Goal: Task Accomplishment & Management: Manage account settings

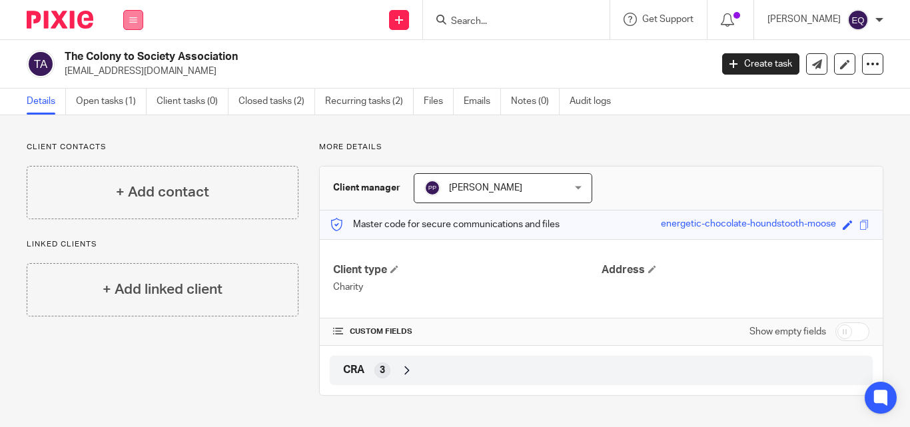
click at [135, 21] on icon at bounding box center [133, 20] width 8 height 8
click at [135, 101] on link "Clients" at bounding box center [130, 101] width 31 height 9
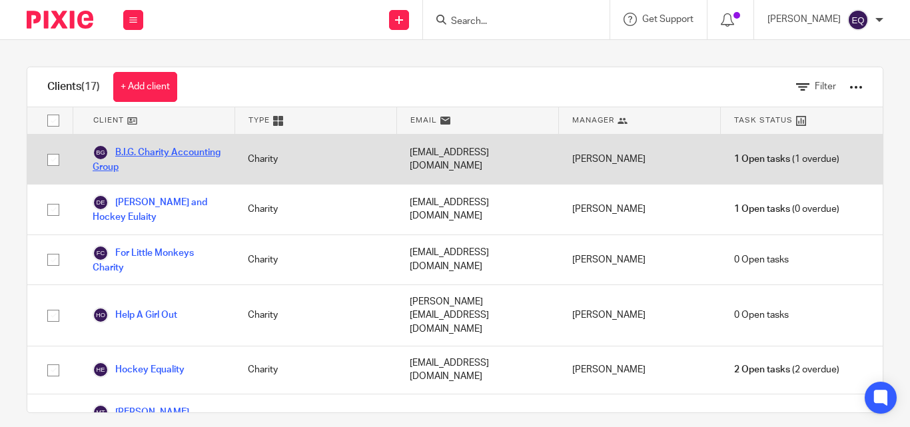
click at [153, 156] on link "B.I.G. Charity Accounting Group" at bounding box center [157, 159] width 129 height 29
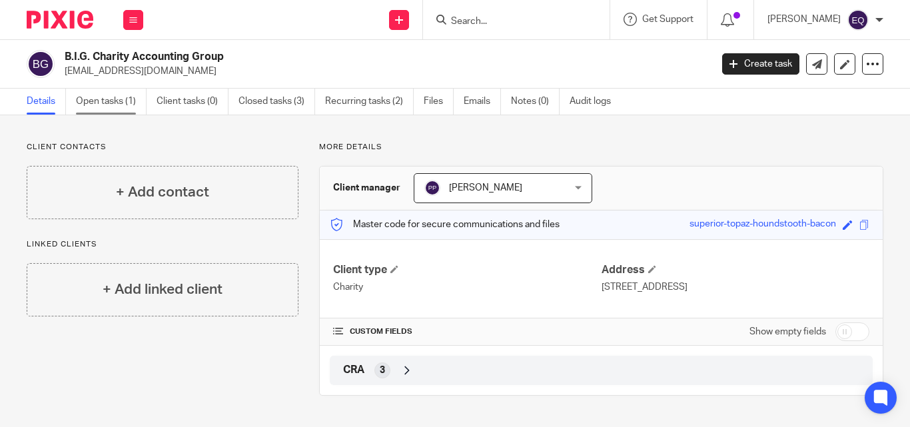
click at [95, 99] on link "Open tasks (1)" at bounding box center [111, 102] width 71 height 26
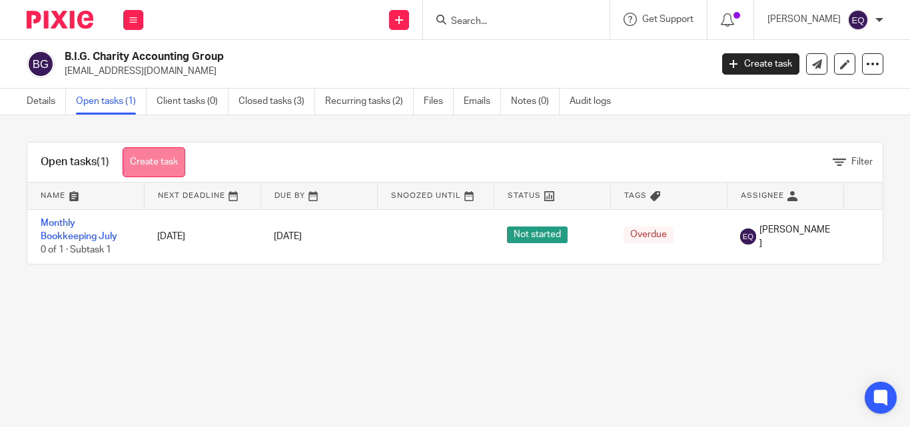
click at [153, 160] on link "Create task" at bounding box center [154, 162] width 63 height 30
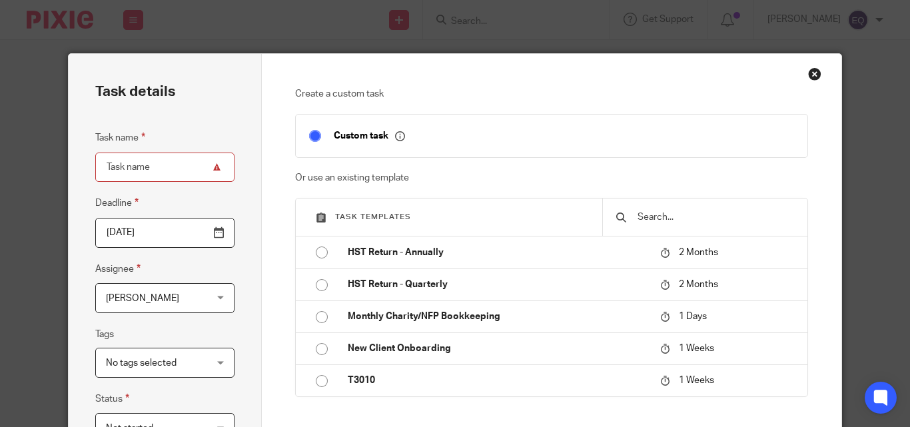
click at [808, 73] on div "Close this dialog window" at bounding box center [814, 73] width 13 height 13
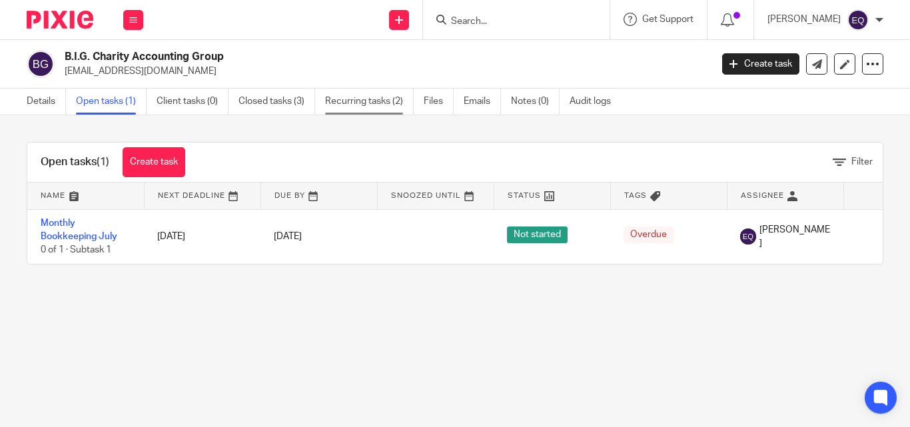
click at [377, 101] on link "Recurring tasks (2)" at bounding box center [369, 102] width 89 height 26
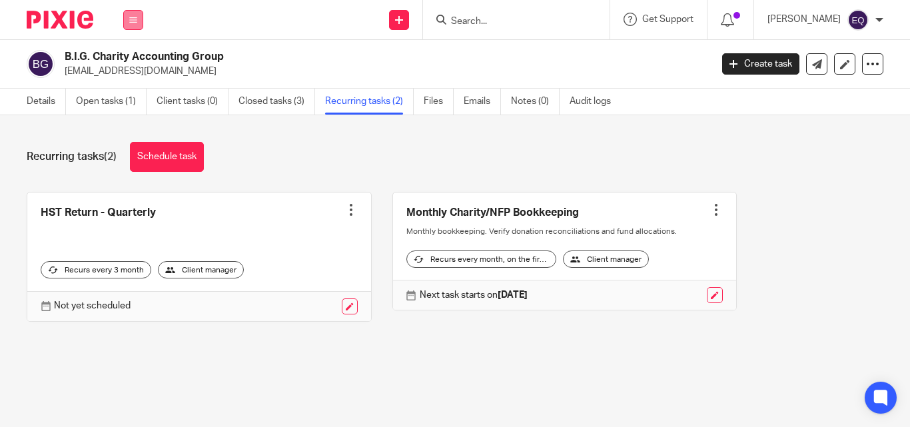
click at [133, 17] on icon at bounding box center [133, 20] width 8 height 8
click at [131, 99] on link "Clients" at bounding box center [130, 101] width 31 height 9
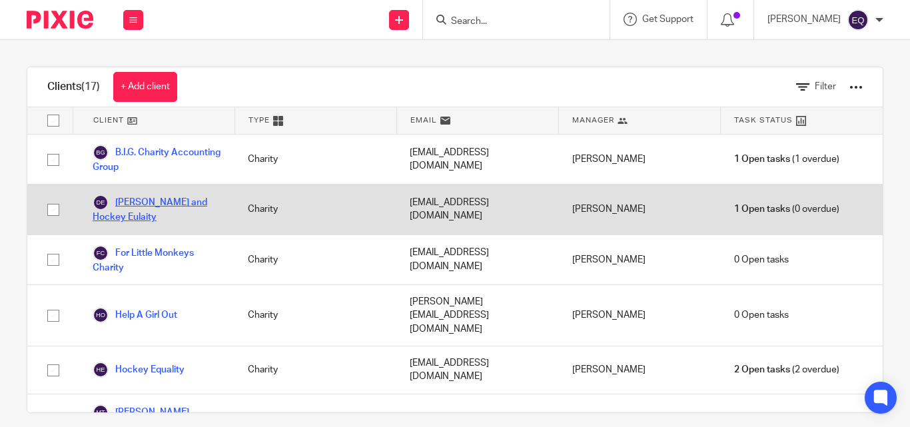
click at [159, 208] on link "[PERSON_NAME] and Hockey Eulaity" at bounding box center [157, 209] width 129 height 29
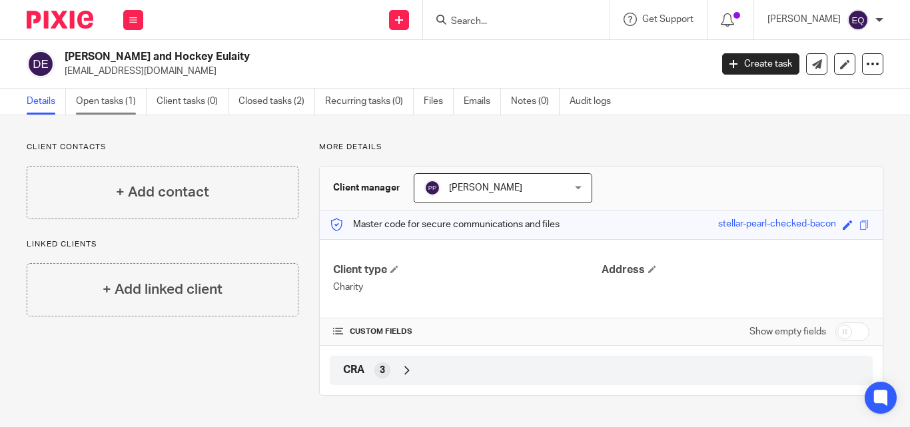
click at [109, 102] on link "Open tasks (1)" at bounding box center [111, 102] width 71 height 26
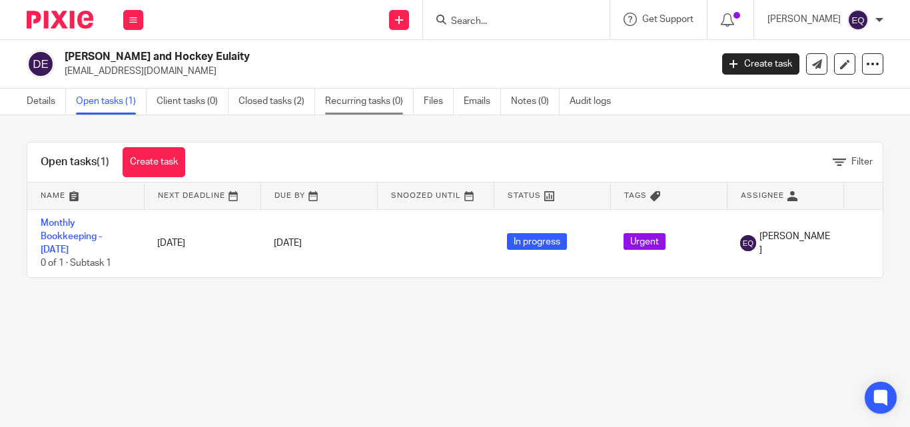
click at [360, 99] on link "Recurring tasks (0)" at bounding box center [369, 102] width 89 height 26
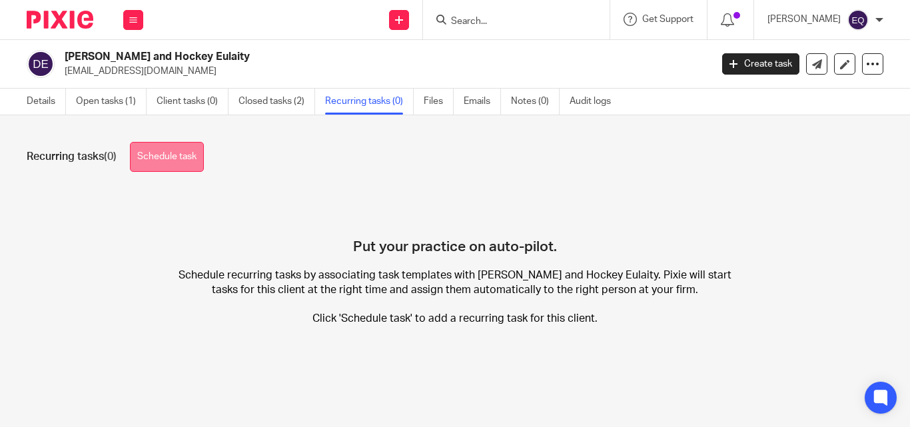
click at [161, 159] on link "Schedule task" at bounding box center [167, 157] width 74 height 30
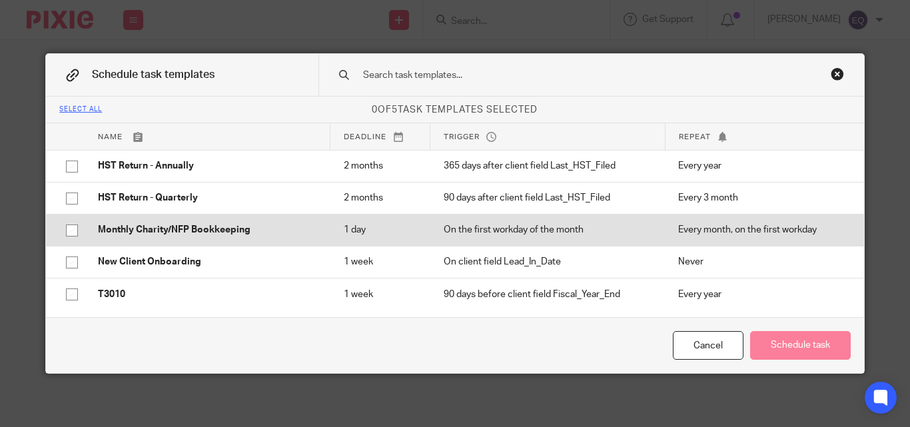
click at [69, 229] on input "checkbox" at bounding box center [71, 230] width 25 height 25
checkbox input "true"
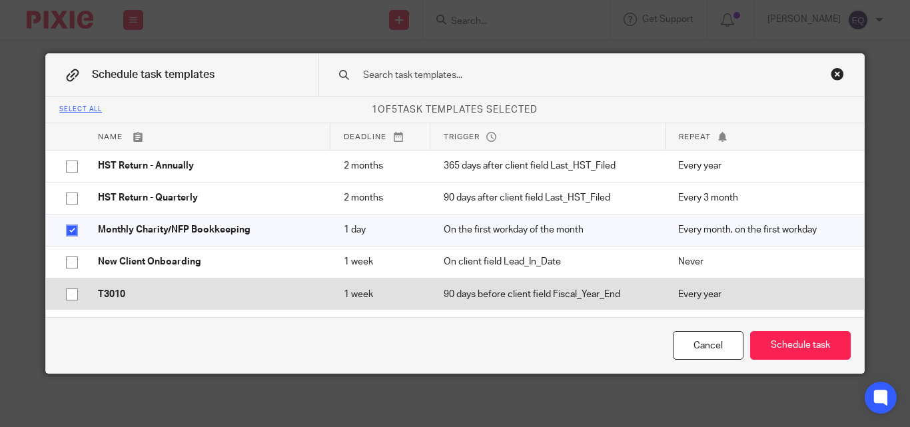
click at [71, 293] on input "checkbox" at bounding box center [71, 294] width 25 height 25
checkbox input "true"
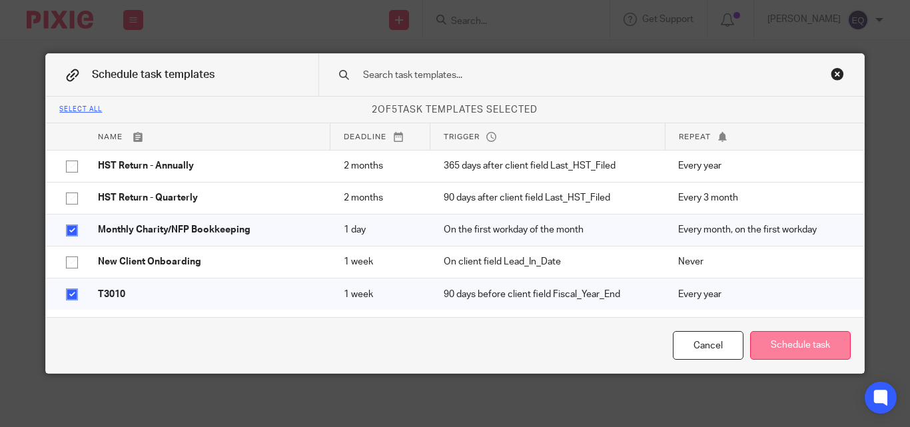
click at [792, 352] on button "Schedule task" at bounding box center [800, 345] width 101 height 29
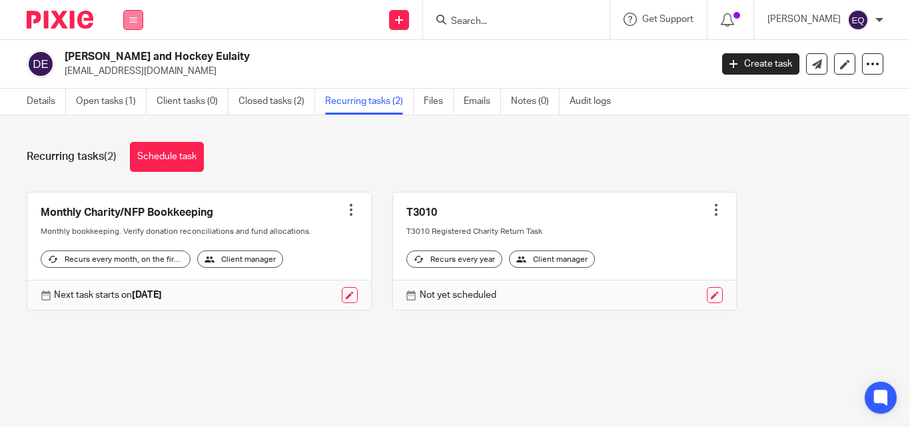
click at [127, 26] on button at bounding box center [133, 20] width 20 height 20
click at [131, 103] on link "Clients" at bounding box center [130, 101] width 31 height 9
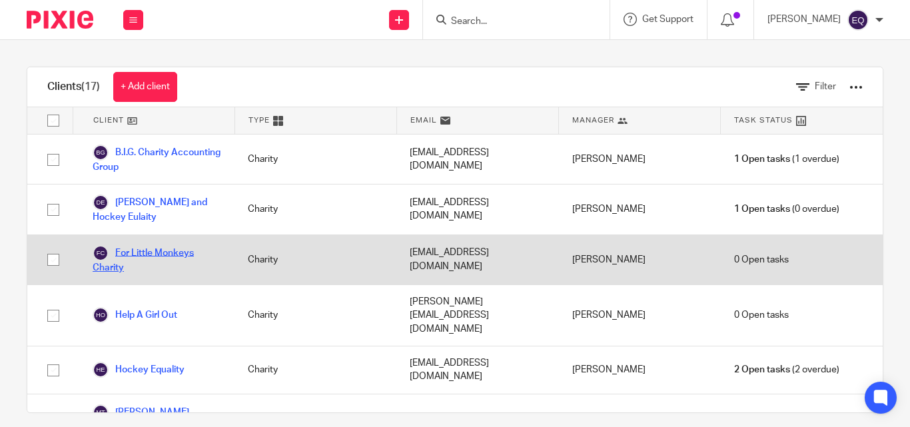
click at [142, 254] on link "For Little Monkeys Charity" at bounding box center [157, 259] width 129 height 29
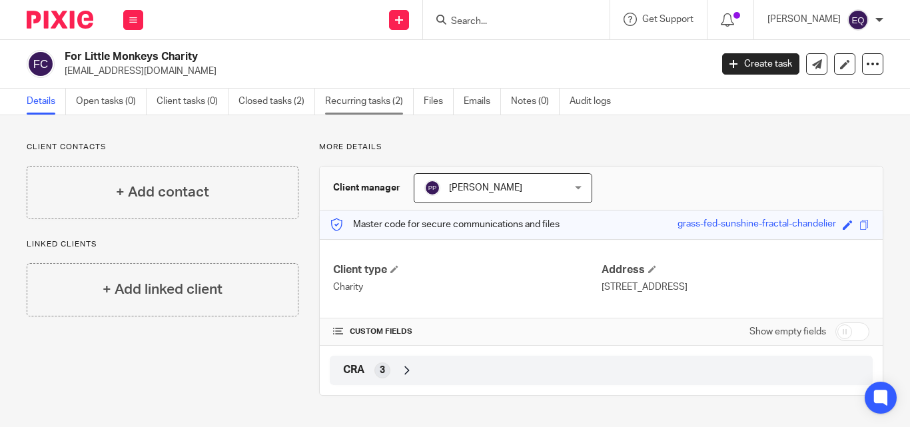
click at [372, 103] on link "Recurring tasks (2)" at bounding box center [369, 102] width 89 height 26
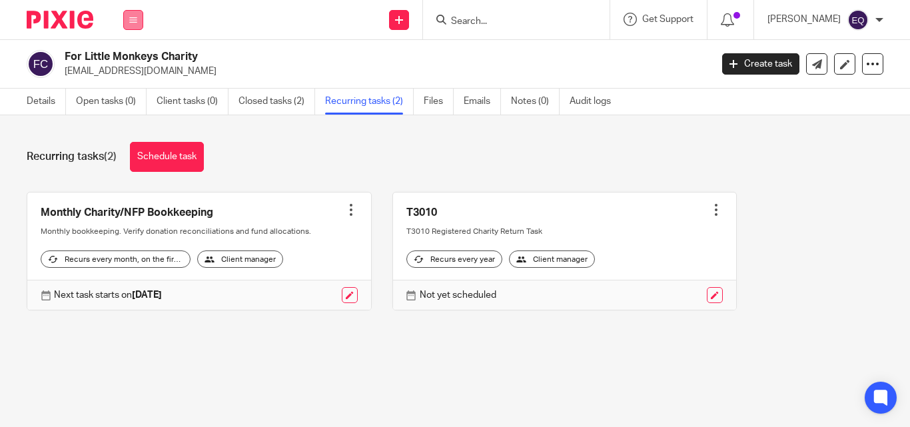
click at [130, 25] on button at bounding box center [133, 20] width 20 height 20
click at [129, 100] on link "Clients" at bounding box center [130, 101] width 31 height 9
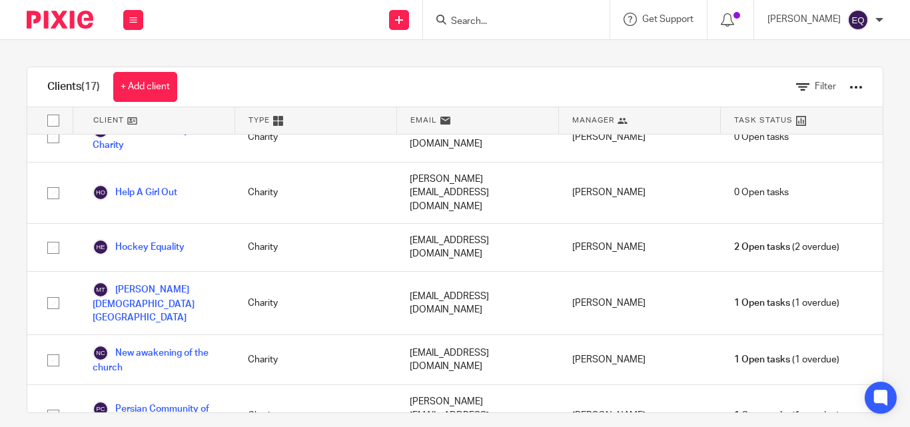
scroll to position [135, 0]
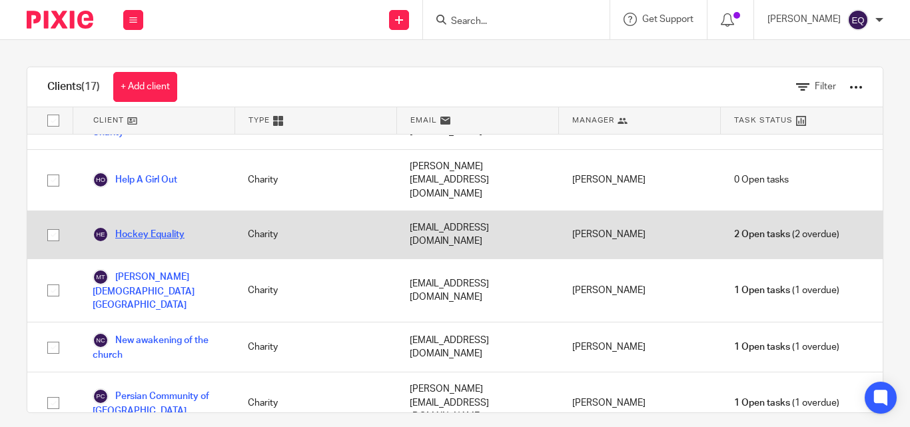
click at [159, 227] on link "Hockey Equality" at bounding box center [139, 235] width 92 height 16
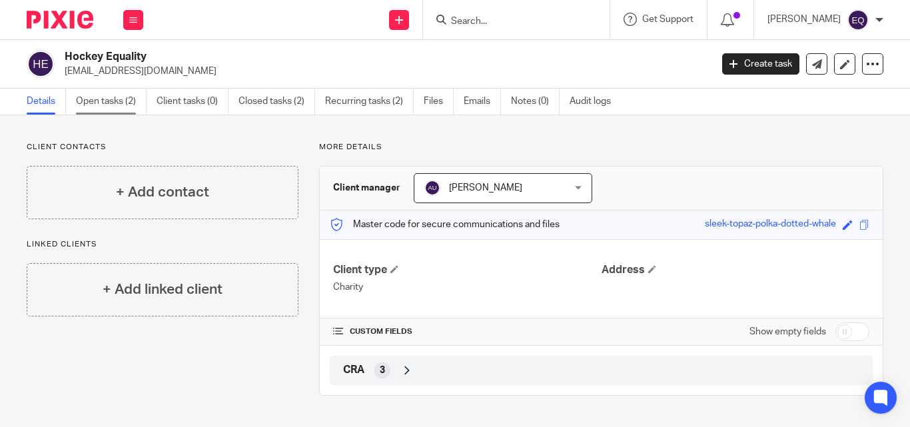
click at [113, 103] on link "Open tasks (2)" at bounding box center [111, 102] width 71 height 26
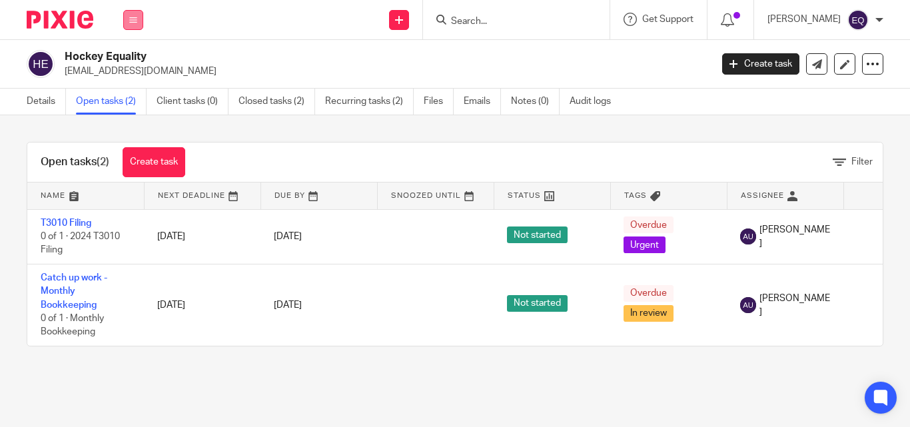
click at [131, 21] on icon at bounding box center [133, 20] width 8 height 8
click at [130, 103] on link "Clients" at bounding box center [130, 101] width 31 height 9
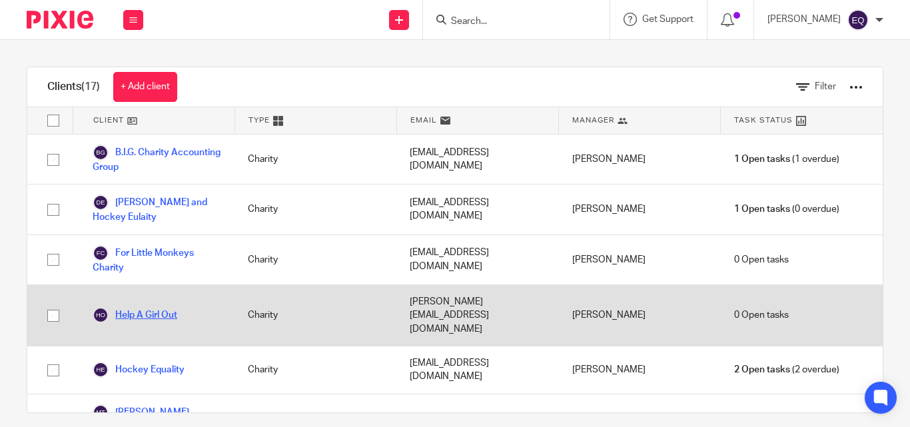
click at [176, 307] on link "Help A Girl Out" at bounding box center [135, 315] width 85 height 16
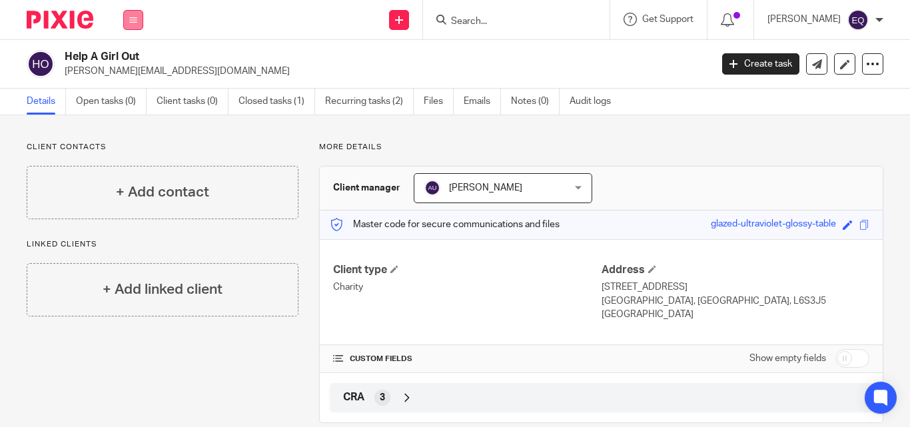
click at [133, 20] on icon at bounding box center [133, 20] width 8 height 8
click at [129, 101] on link "Clients" at bounding box center [130, 101] width 31 height 9
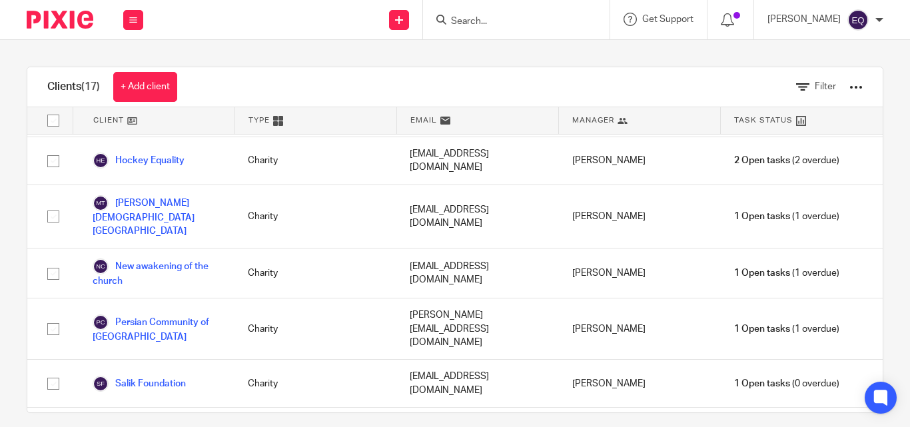
scroll to position [201, 0]
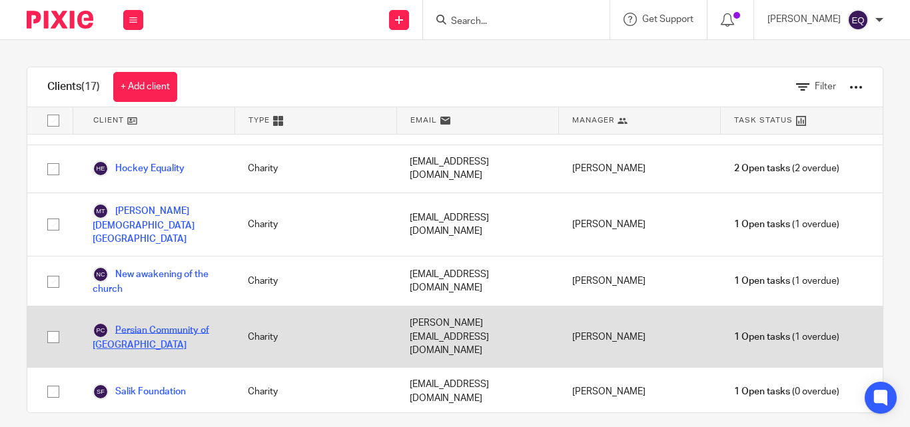
click at [137, 323] on link "Persian Community of [GEOGRAPHIC_DATA]" at bounding box center [157, 337] width 129 height 29
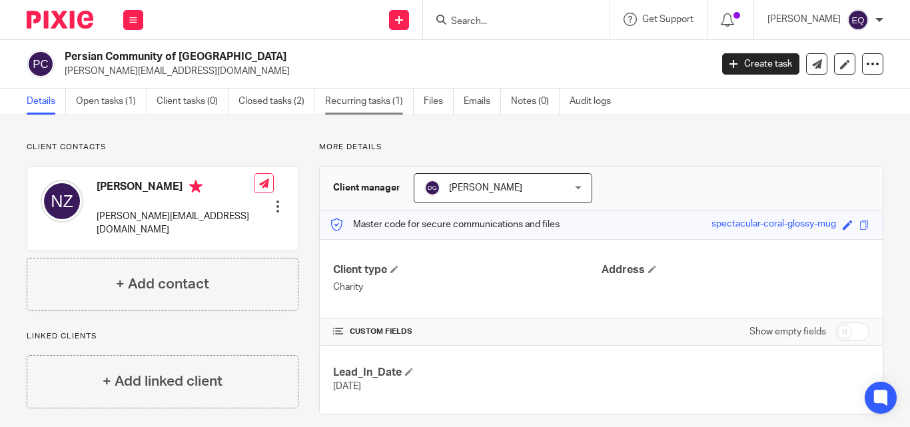
click at [355, 100] on link "Recurring tasks (1)" at bounding box center [369, 102] width 89 height 26
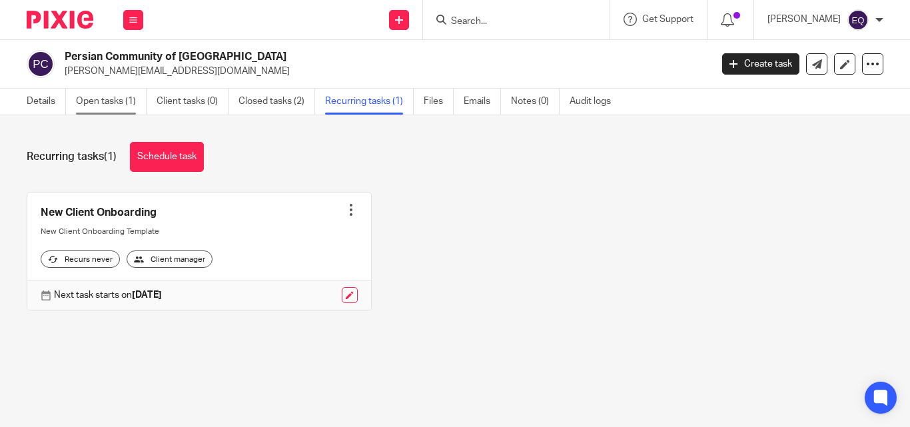
click at [107, 97] on link "Open tasks (1)" at bounding box center [111, 102] width 71 height 26
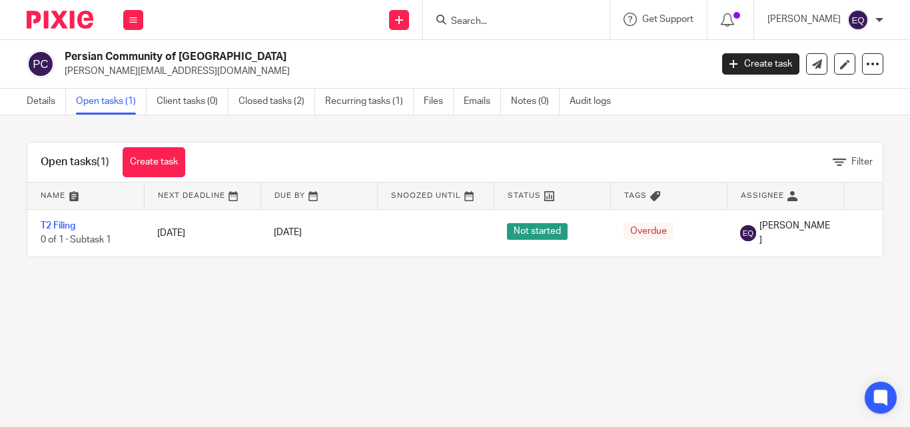
click at [93, 106] on link "Open tasks (1)" at bounding box center [111, 102] width 71 height 26
click at [135, 24] on button at bounding box center [133, 20] width 20 height 20
click at [131, 98] on link "Clients" at bounding box center [130, 101] width 31 height 9
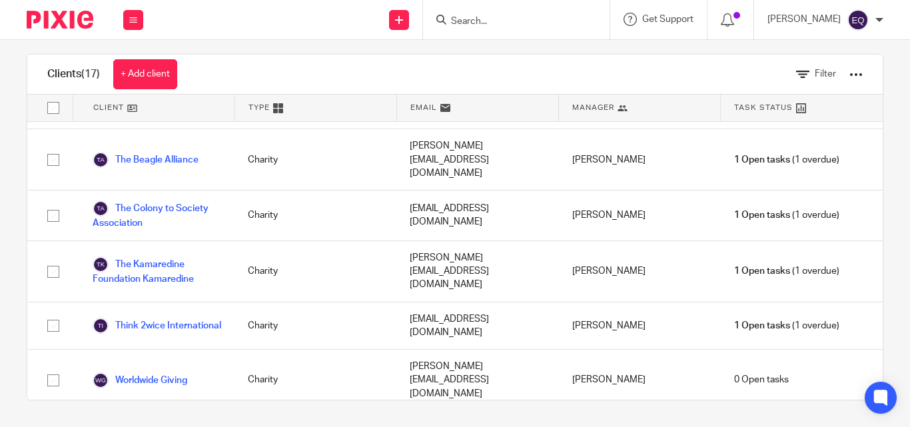
scroll to position [529, 0]
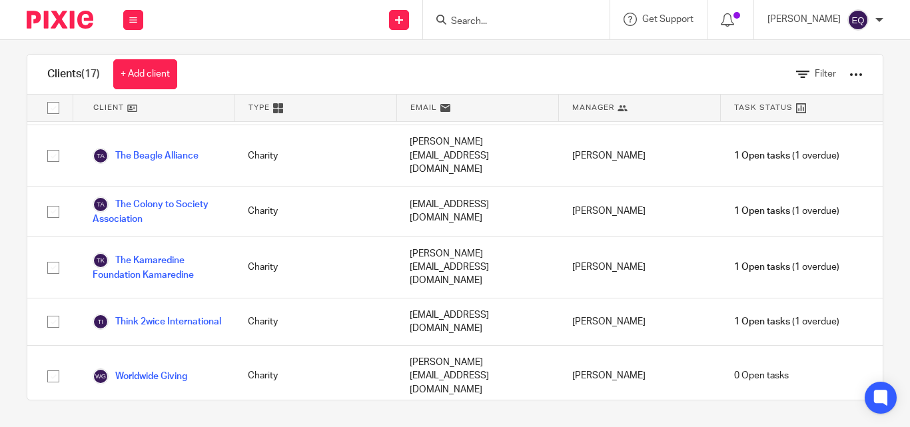
click at [9, 219] on div "Clients (17) + Add client Filter Client Type Email Manager Task Status B.I.G. C…" at bounding box center [455, 233] width 910 height 387
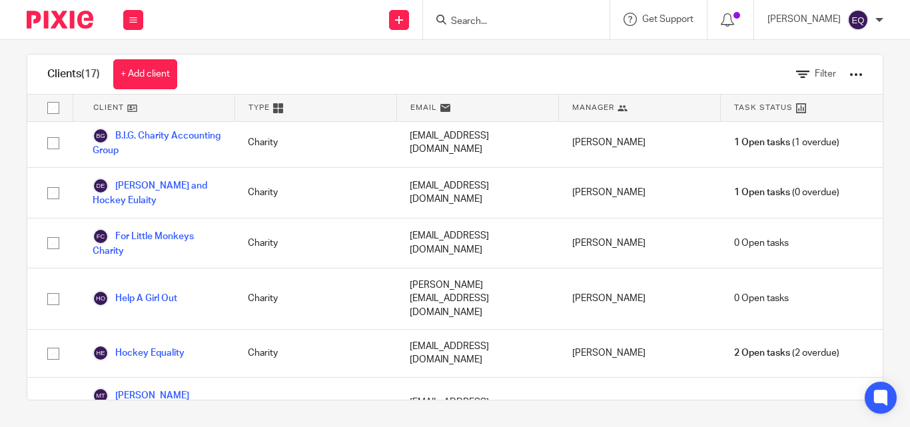
scroll to position [0, 0]
